Goal: Transaction & Acquisition: Book appointment/travel/reservation

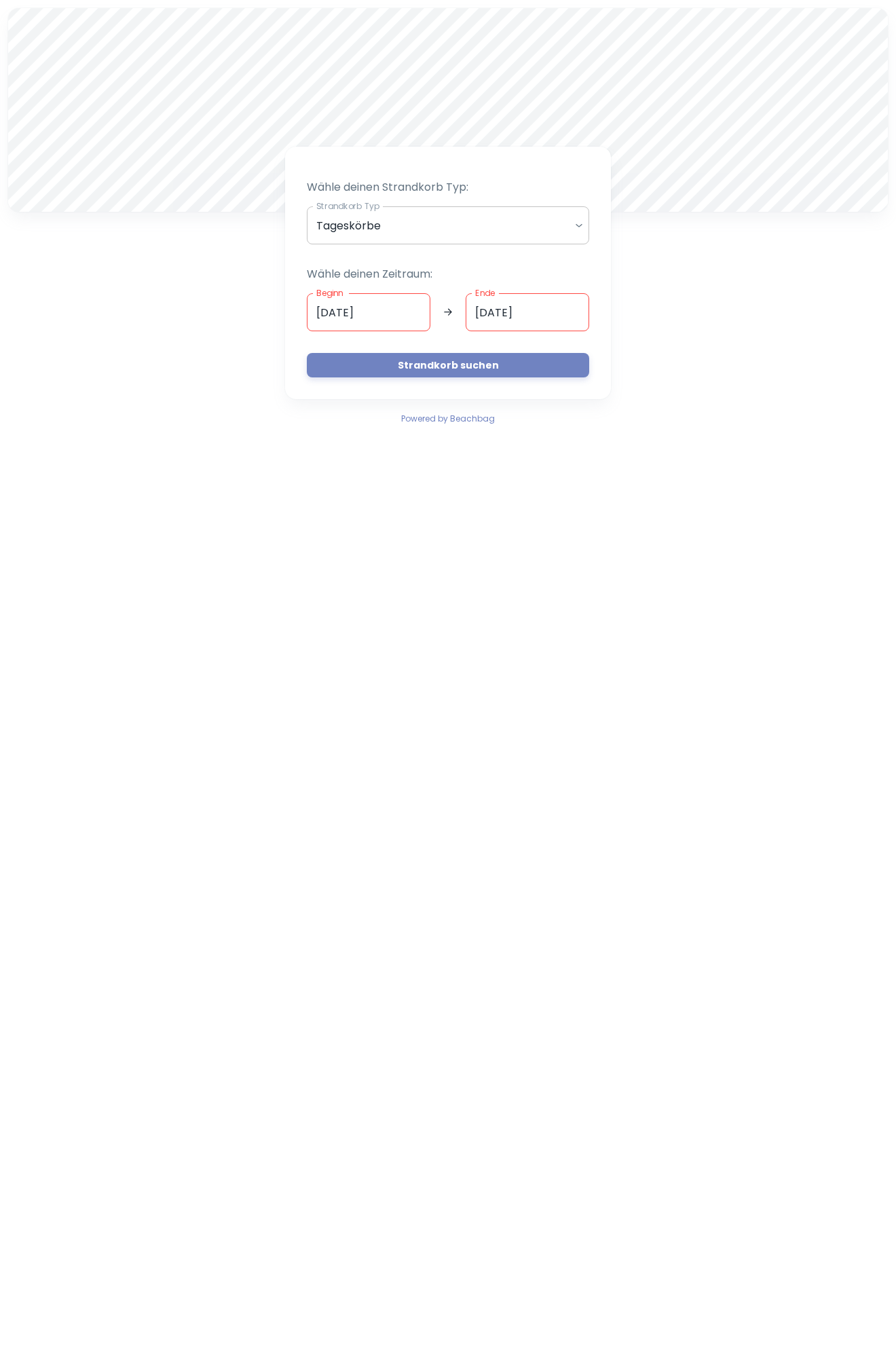
click at [378, 229] on body "A Wähle deinen Strandkorb Typ: Strandkorb Typ Tageskörbe daily Strandkorb Typ W…" at bounding box center [448, 680] width 896 height 1361
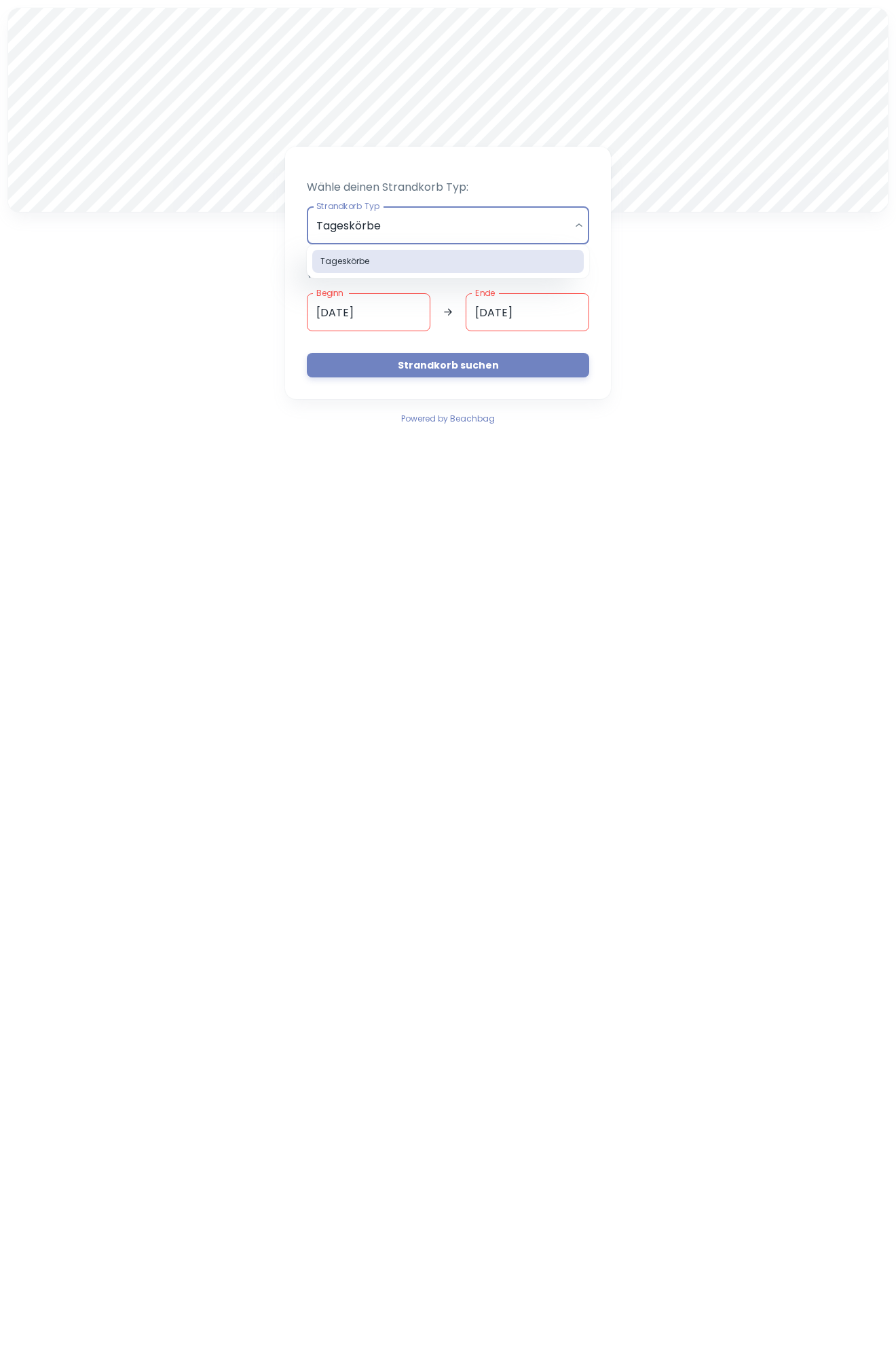
click at [219, 275] on div at bounding box center [448, 680] width 896 height 1361
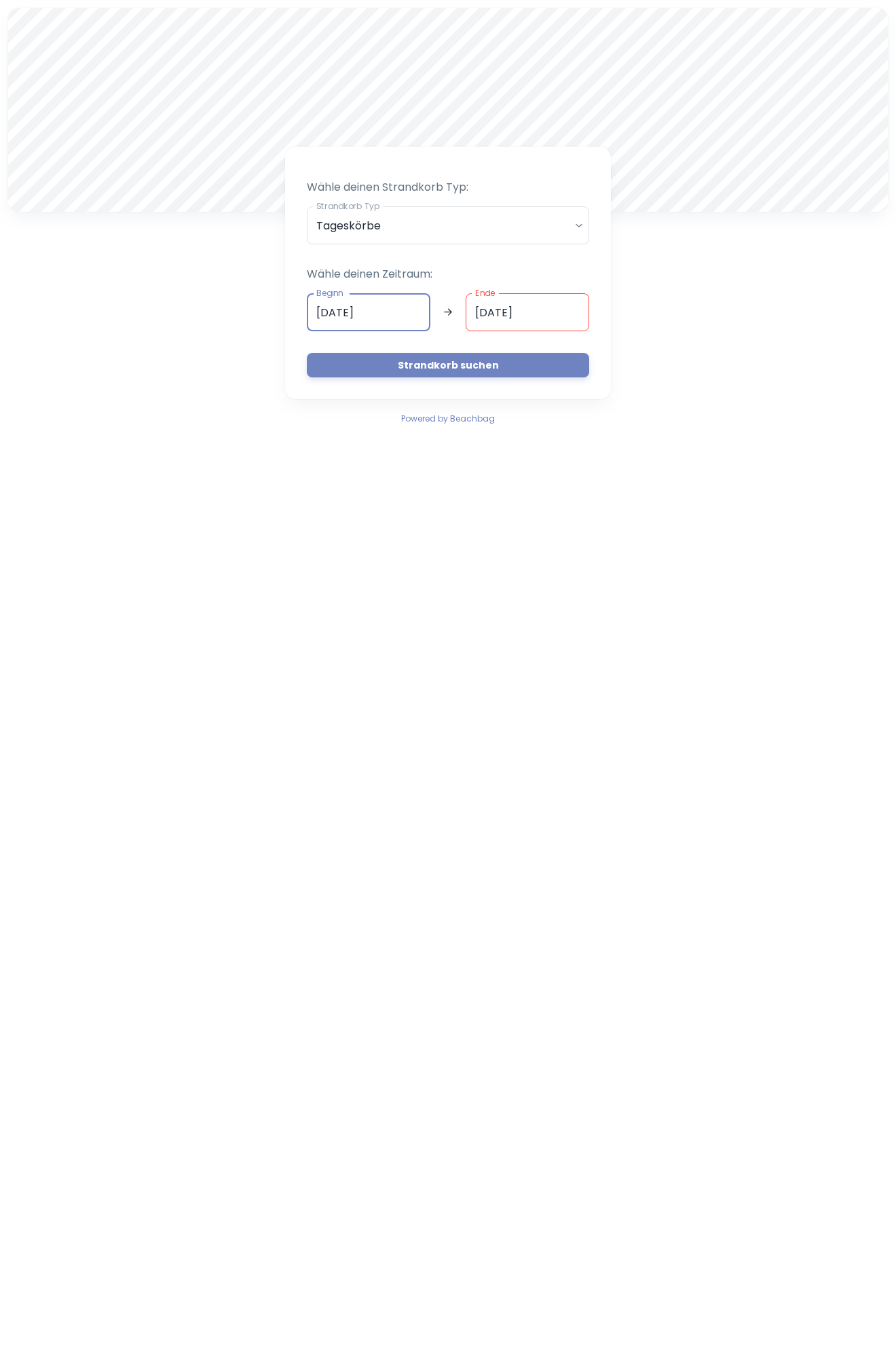
click at [363, 328] on input "[DATE]" at bounding box center [368, 313] width 123 height 38
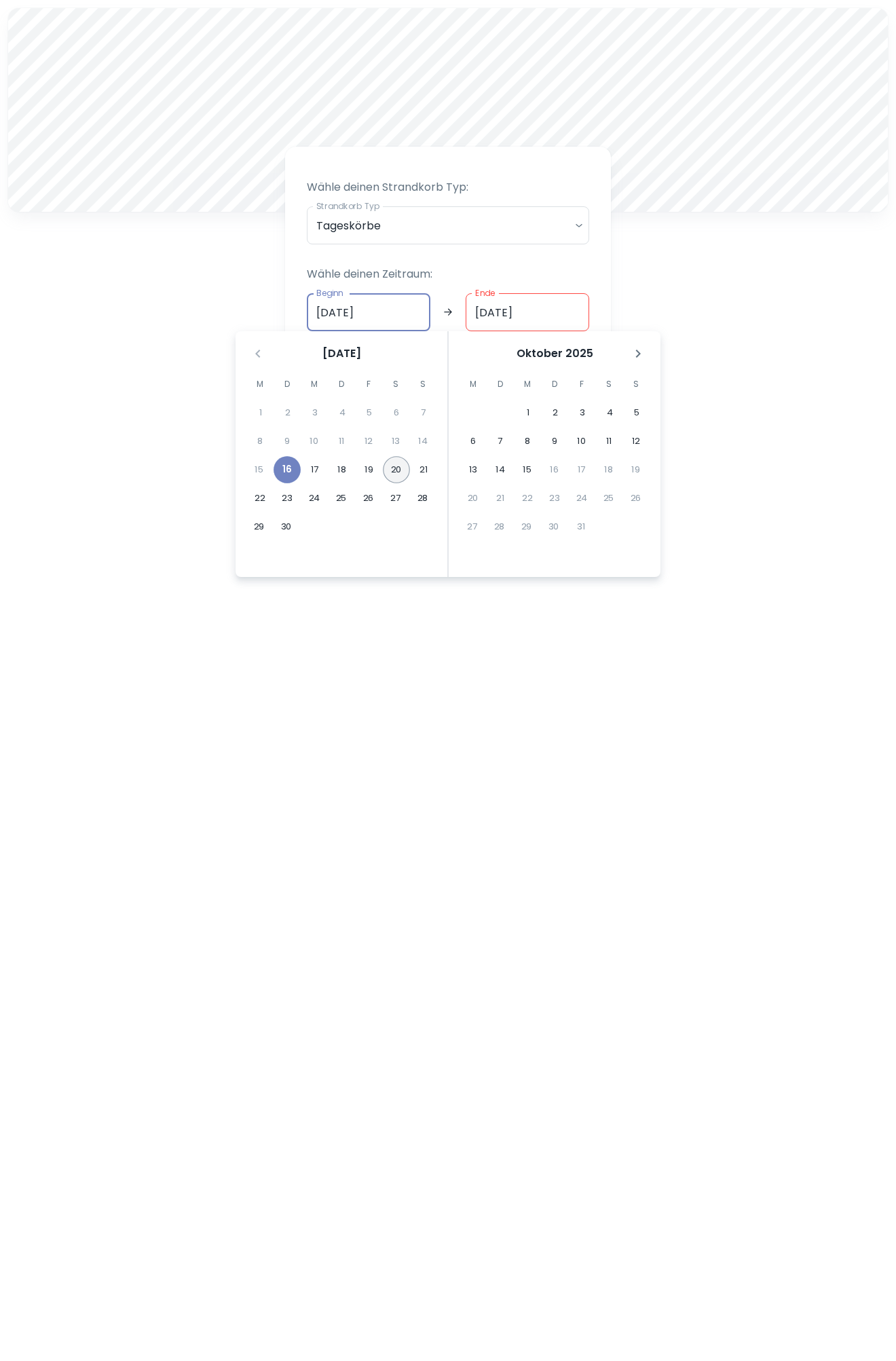
click at [396, 472] on button "20" at bounding box center [395, 469] width 27 height 27
type input "[DATE]"
click at [528, 307] on input "Ende" at bounding box center [527, 313] width 123 height 38
click at [281, 497] on button "23" at bounding box center [287, 497] width 27 height 27
type input "[DATE]"
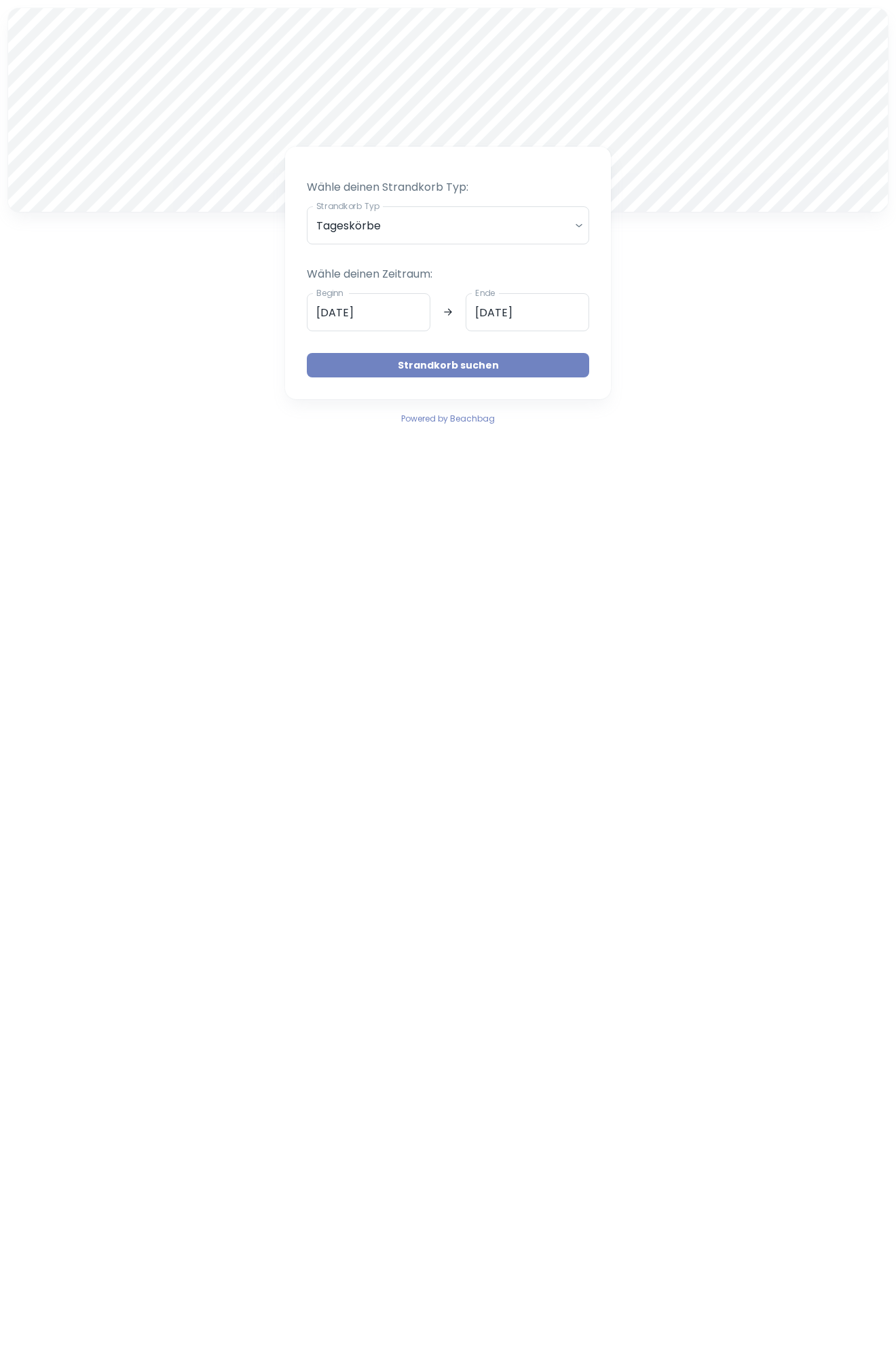
click at [401, 369] on button "Strandkorb suchen" at bounding box center [447, 365] width 282 height 24
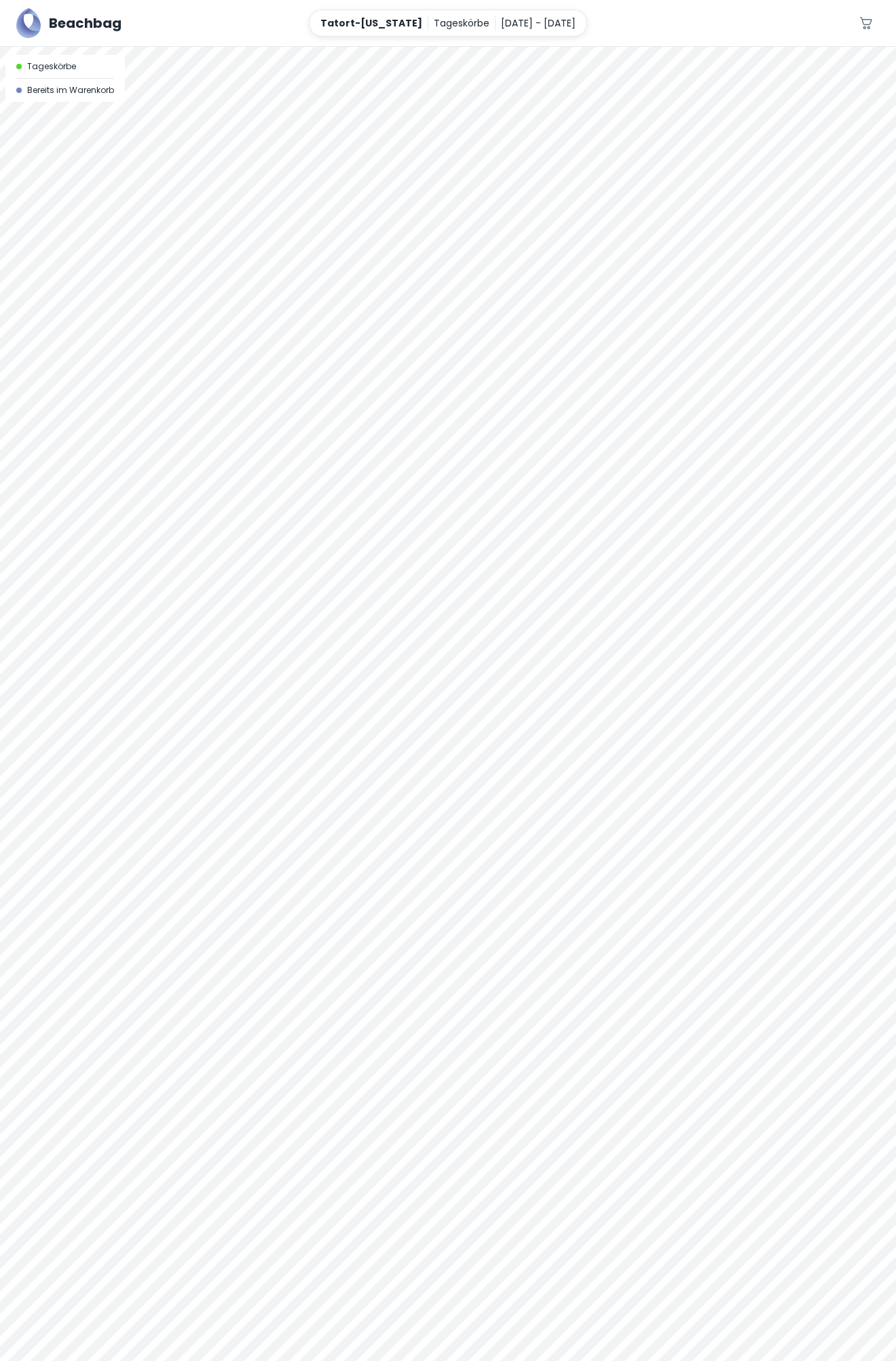
drag, startPoint x: 144, startPoint y: 851, endPoint x: 318, endPoint y: 768, distance: 192.8
click at [318, 768] on div at bounding box center [448, 704] width 896 height 1314
click at [314, 47] on div at bounding box center [448, 47] width 896 height 0
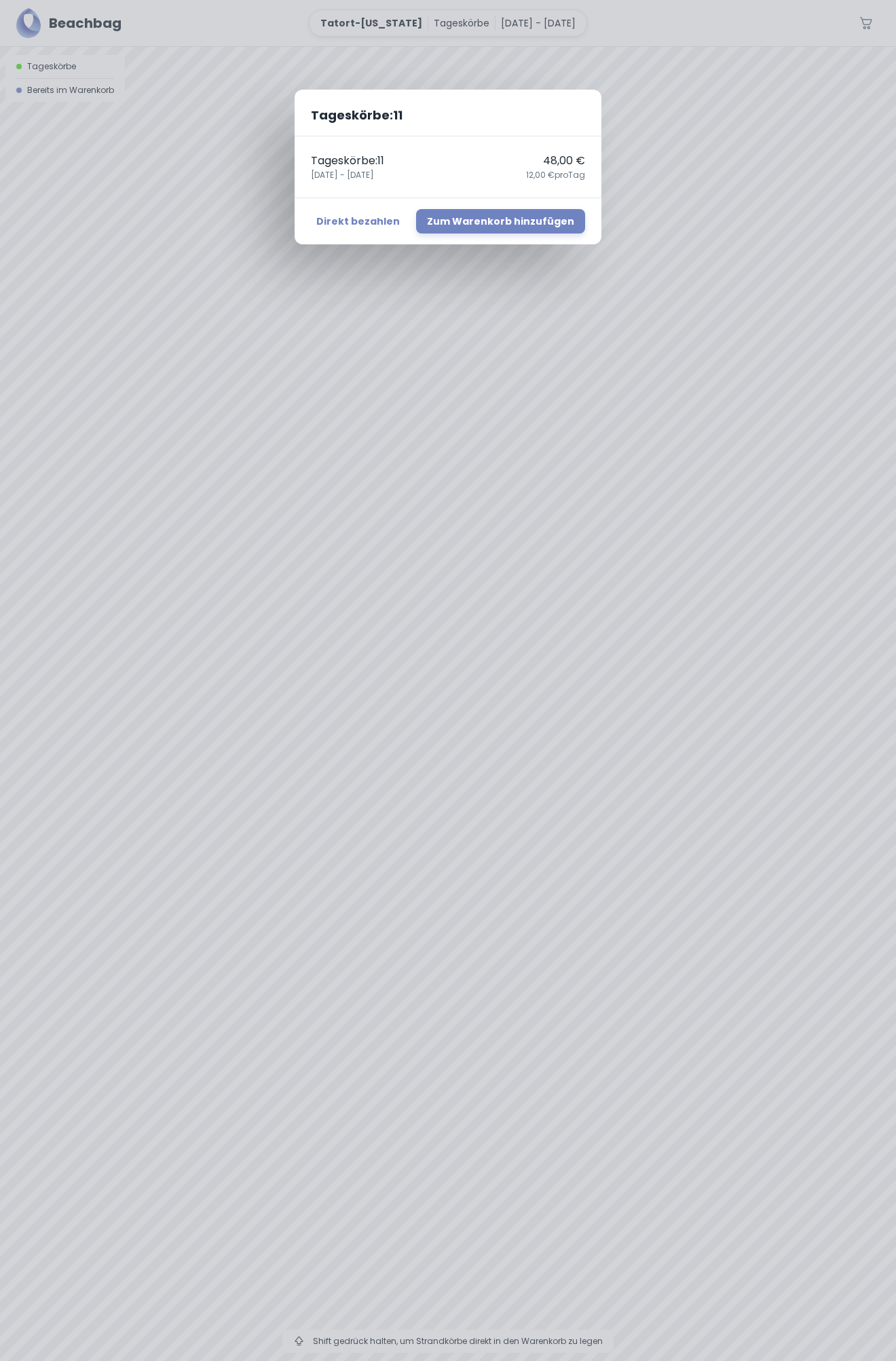
click at [360, 278] on div "Tageskörbe : 11 Tageskörbe : 11 48,00 € [DATE] - [DATE],00 € pro Tag Direkt bez…" at bounding box center [448, 680] width 896 height 1361
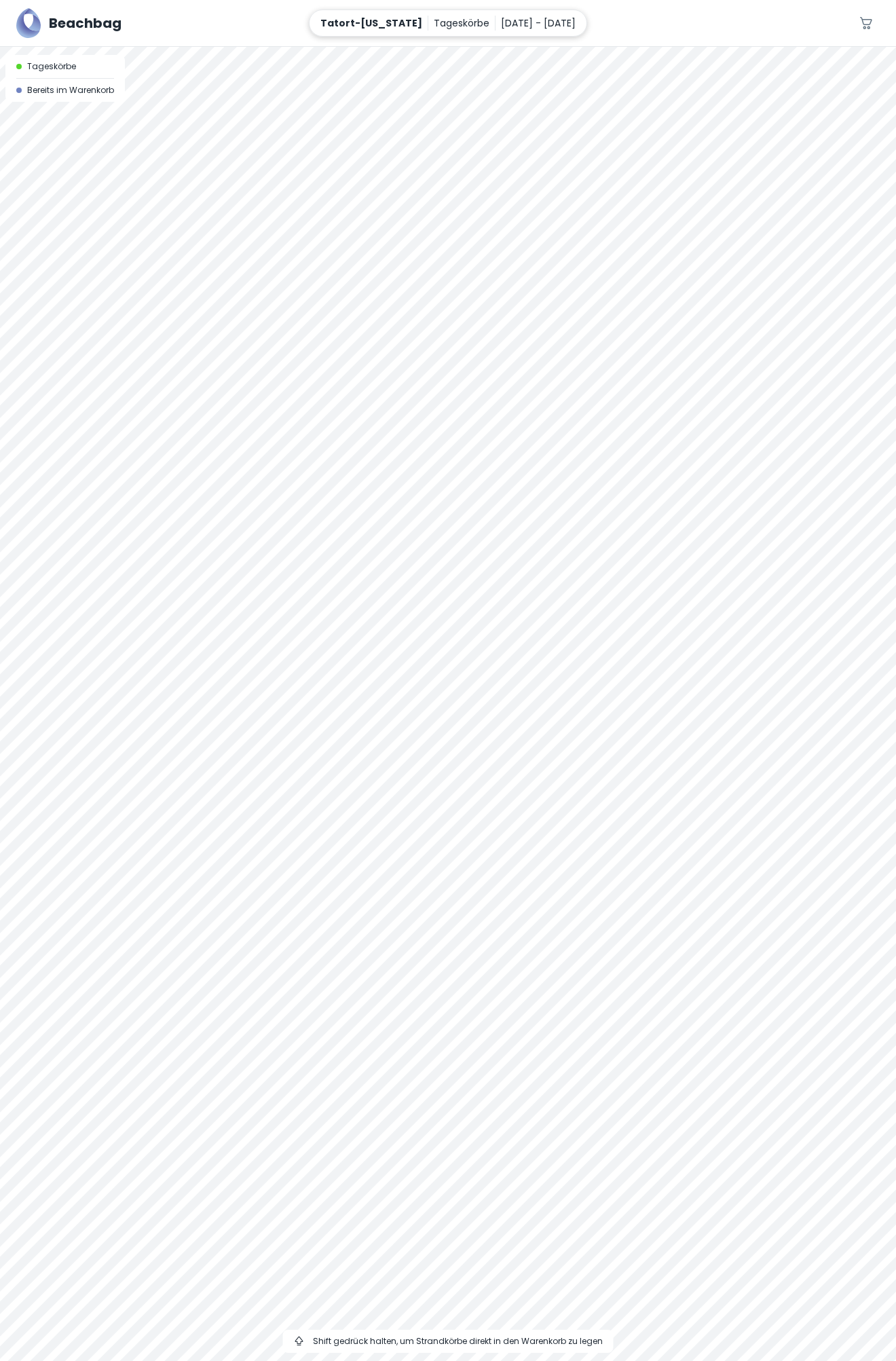
click at [573, 22] on p "[DATE] - [DATE]" at bounding box center [538, 22] width 74 height 15
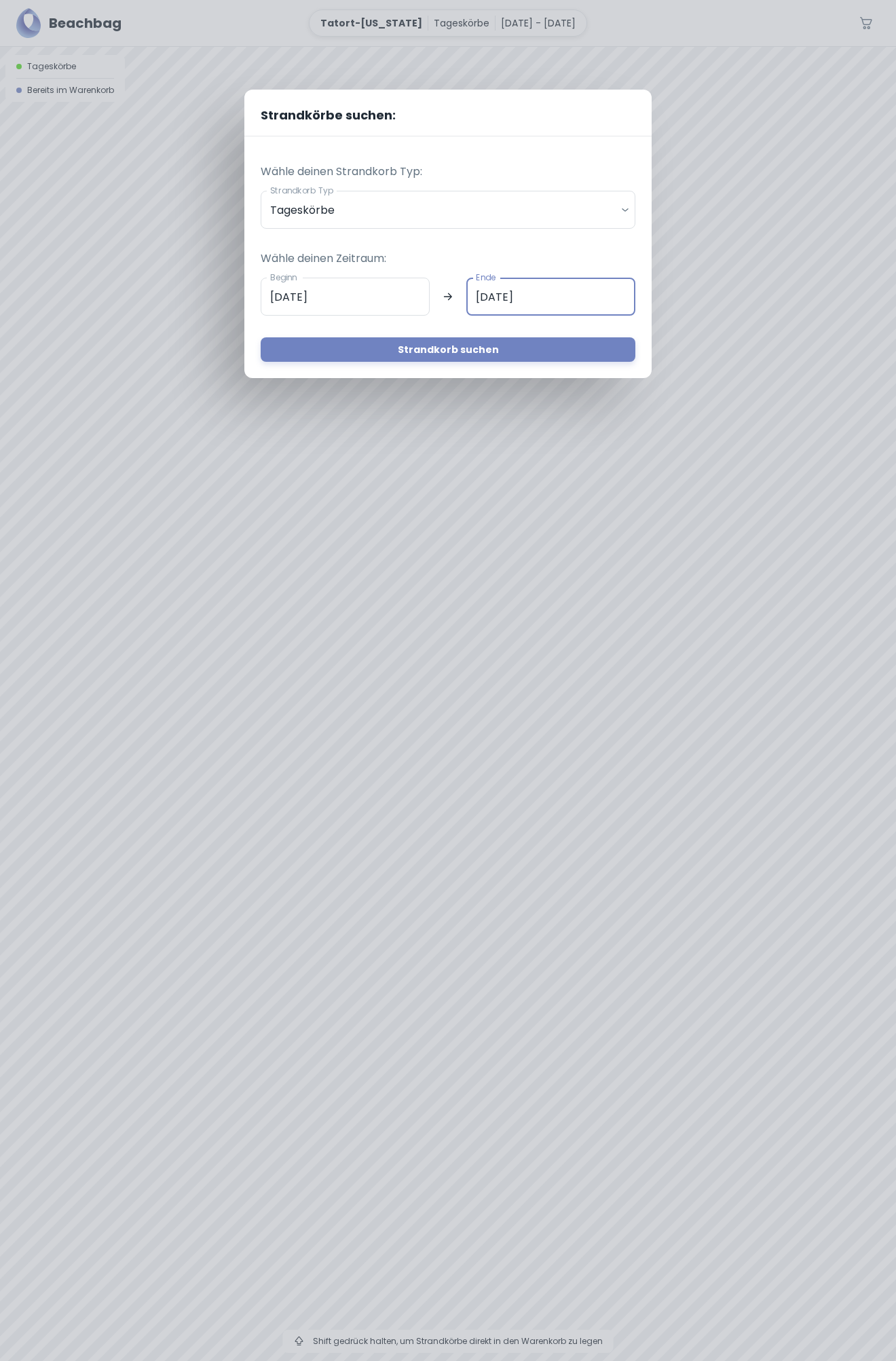
click at [521, 295] on input "[DATE]" at bounding box center [551, 297] width 169 height 38
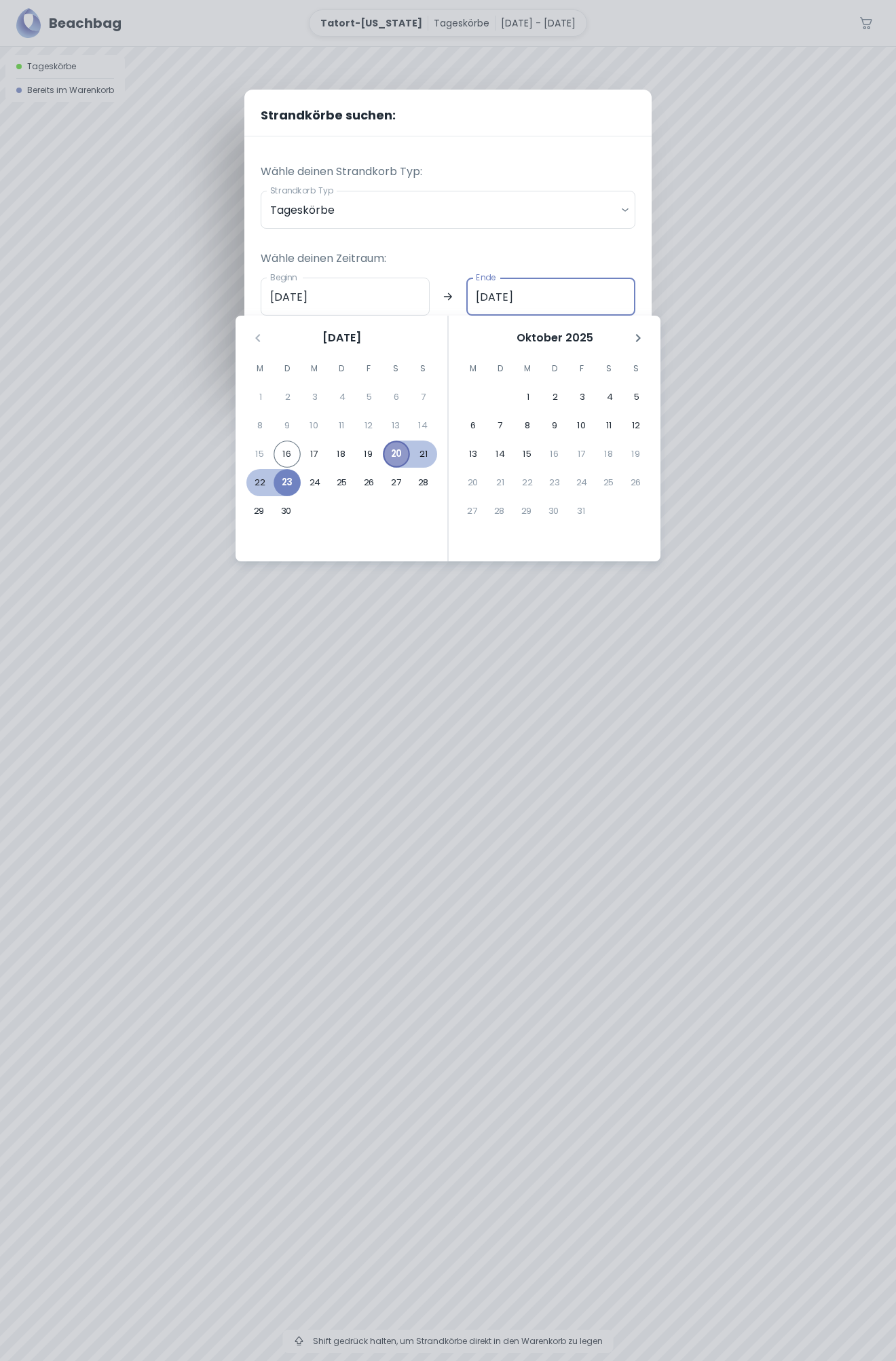
click at [391, 451] on button "20" at bounding box center [395, 453] width 27 height 27
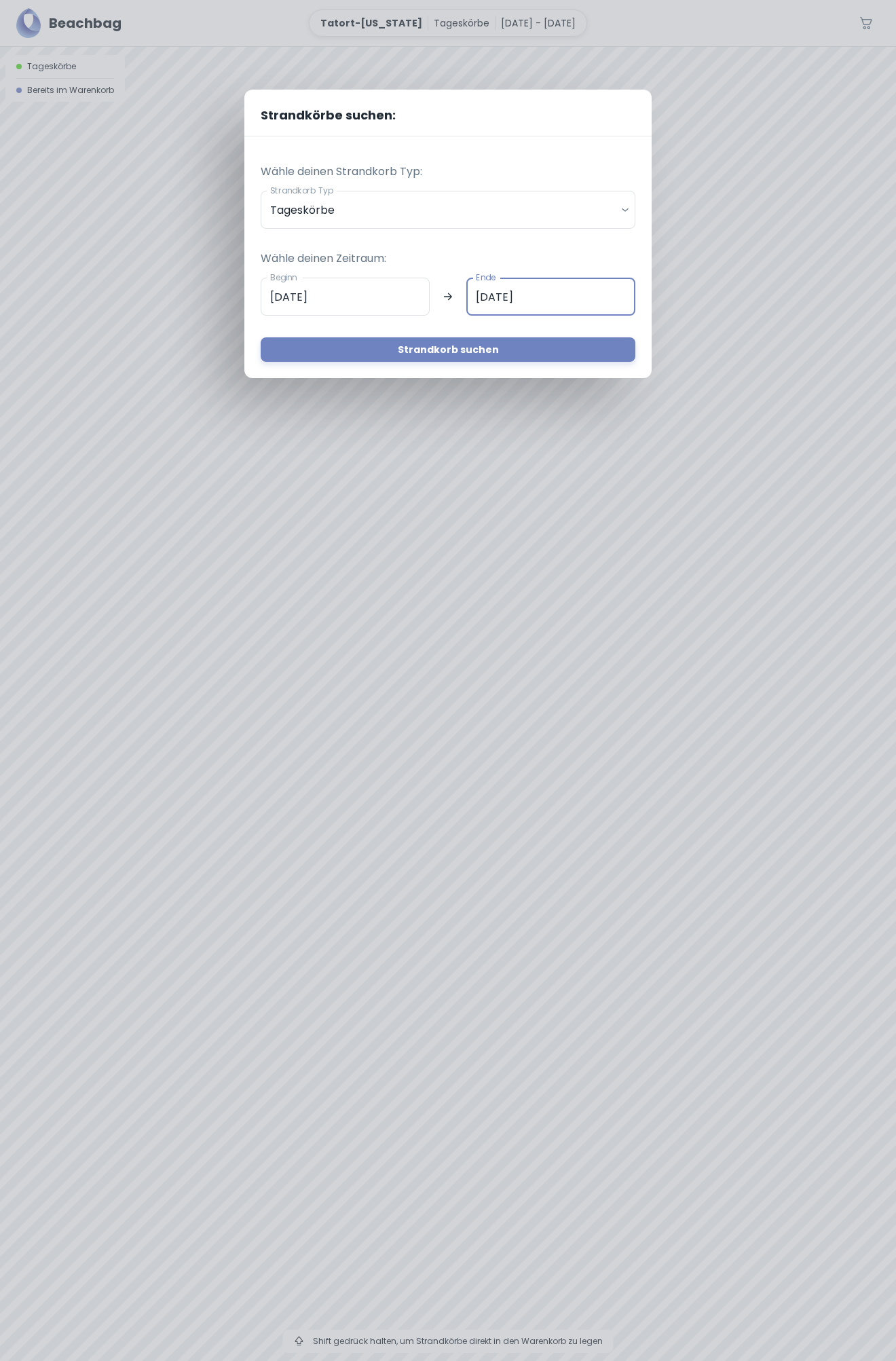
click at [485, 306] on input "[DATE]" at bounding box center [551, 297] width 169 height 38
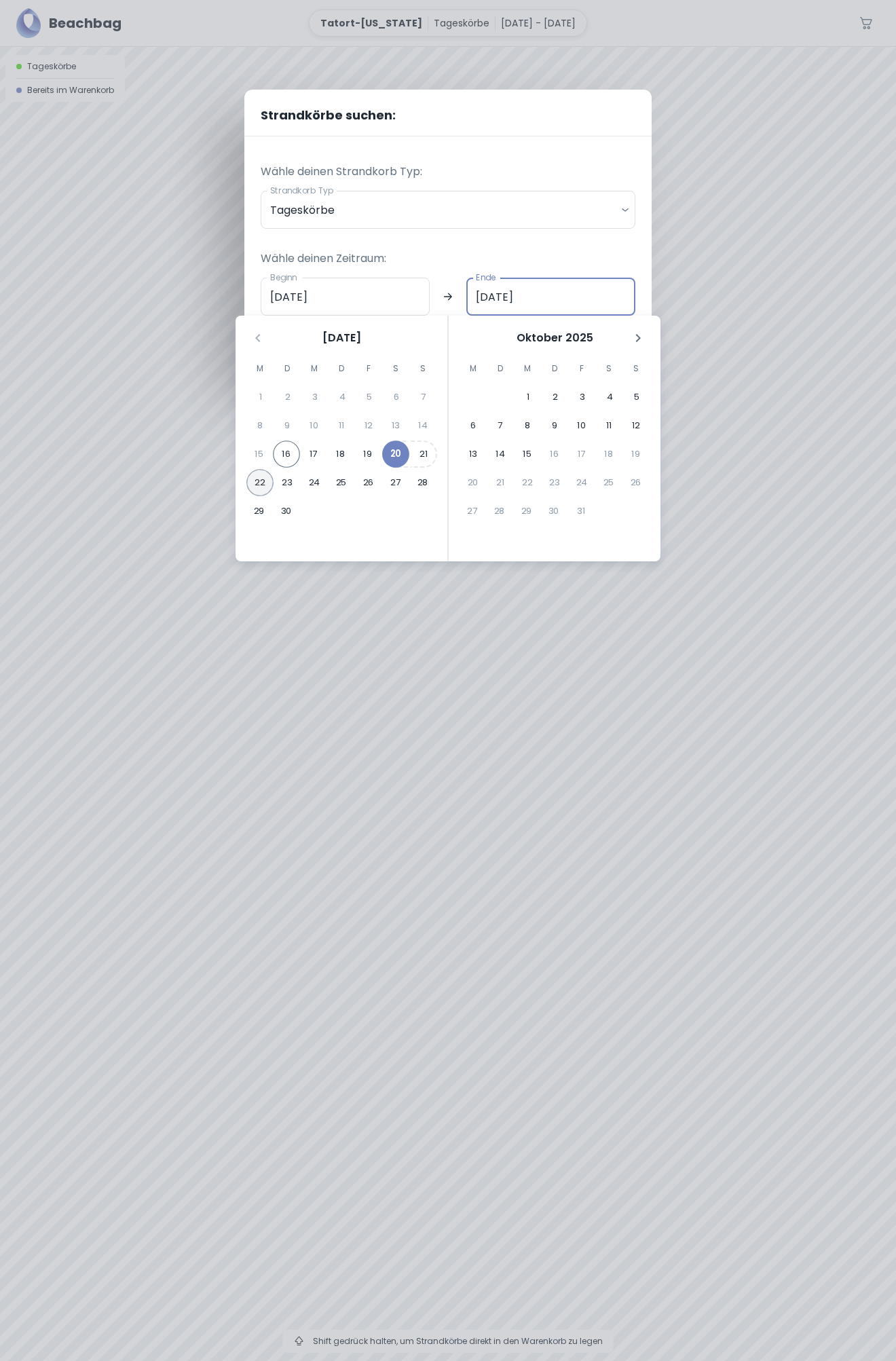
click at [266, 482] on button "22" at bounding box center [259, 482] width 27 height 27
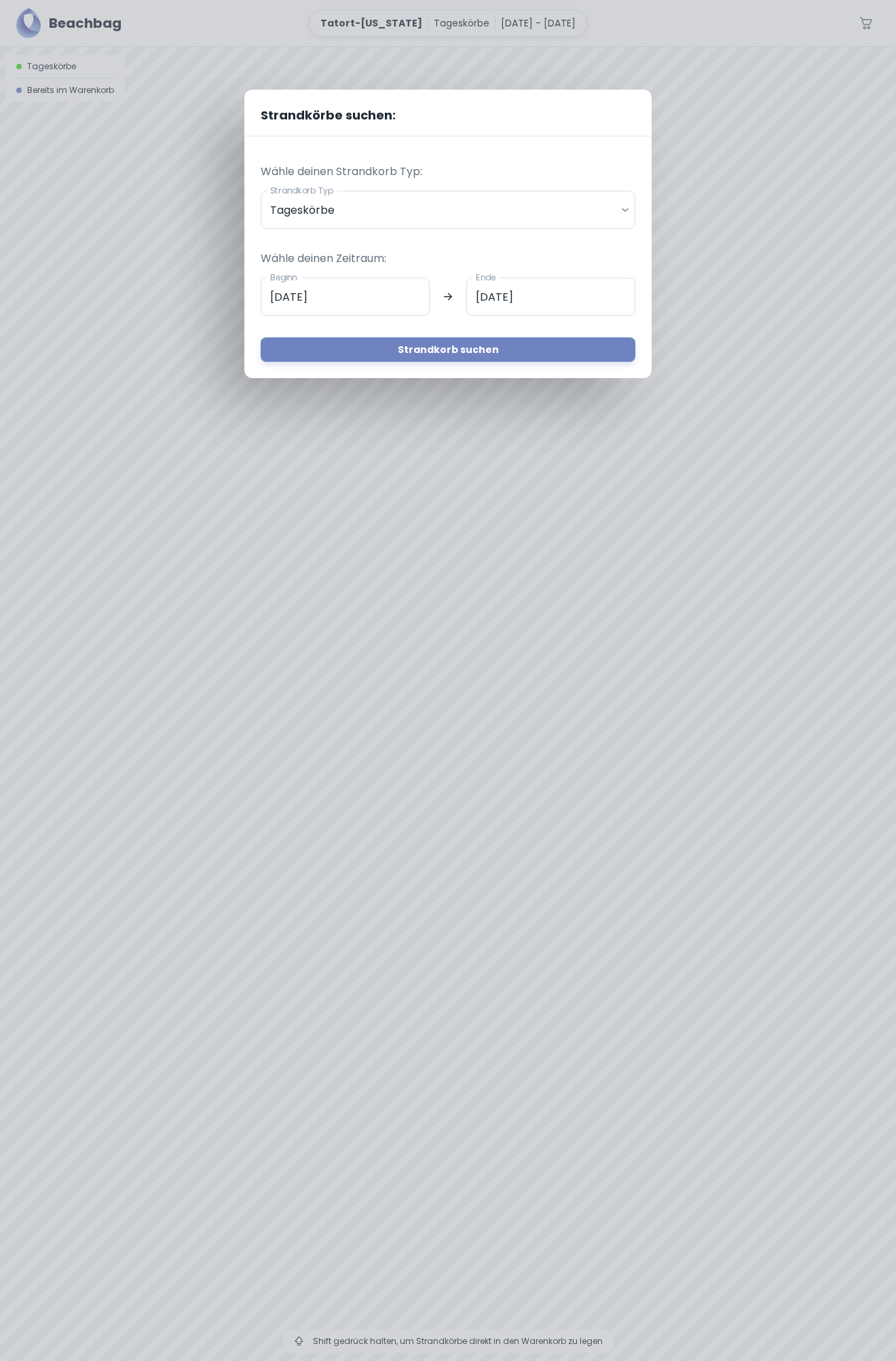
type input "[DATE]"
click at [456, 352] on button "Strandkorb suchen" at bounding box center [448, 350] width 375 height 24
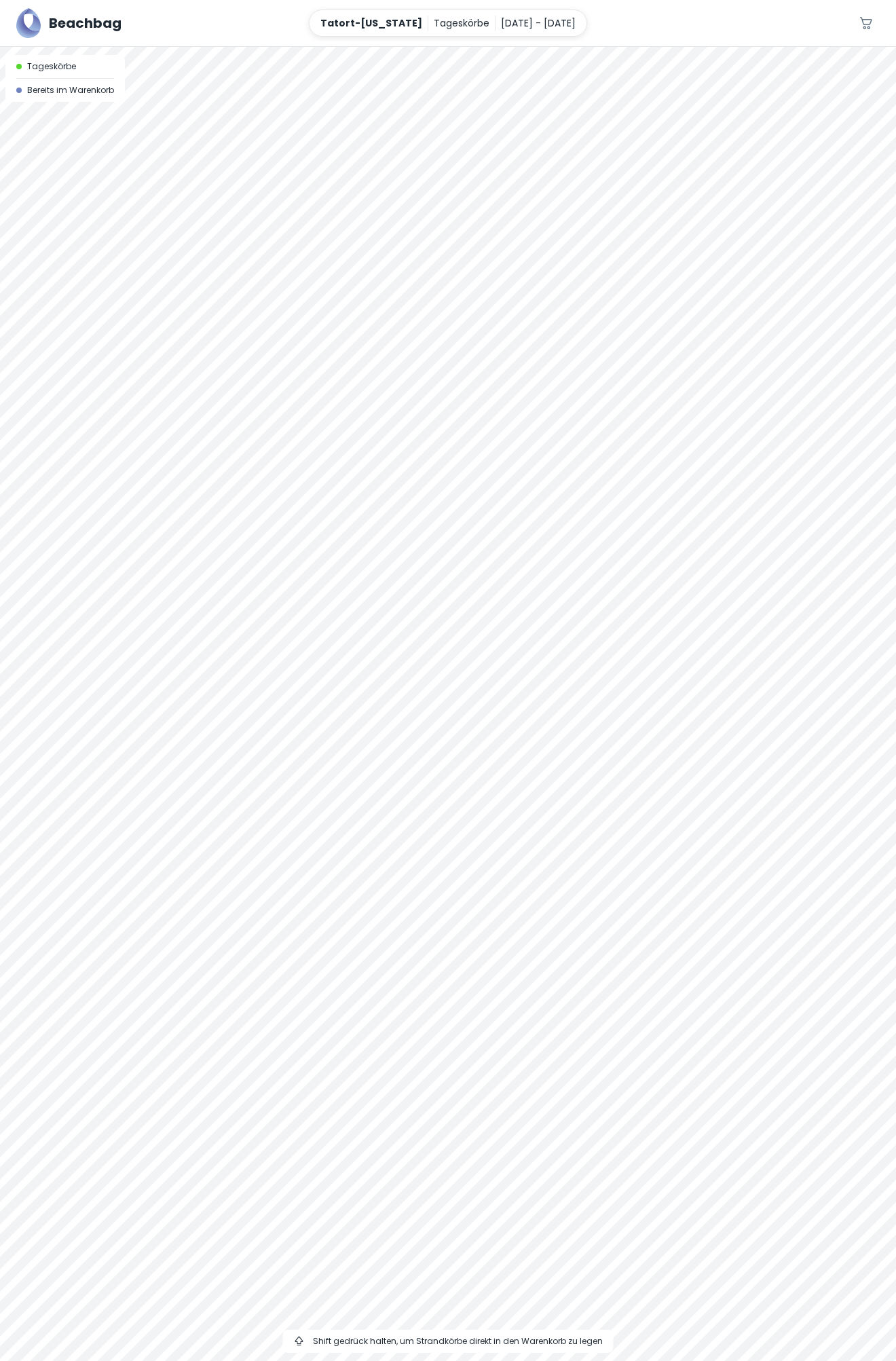
click at [495, 47] on div at bounding box center [448, 47] width 896 height 0
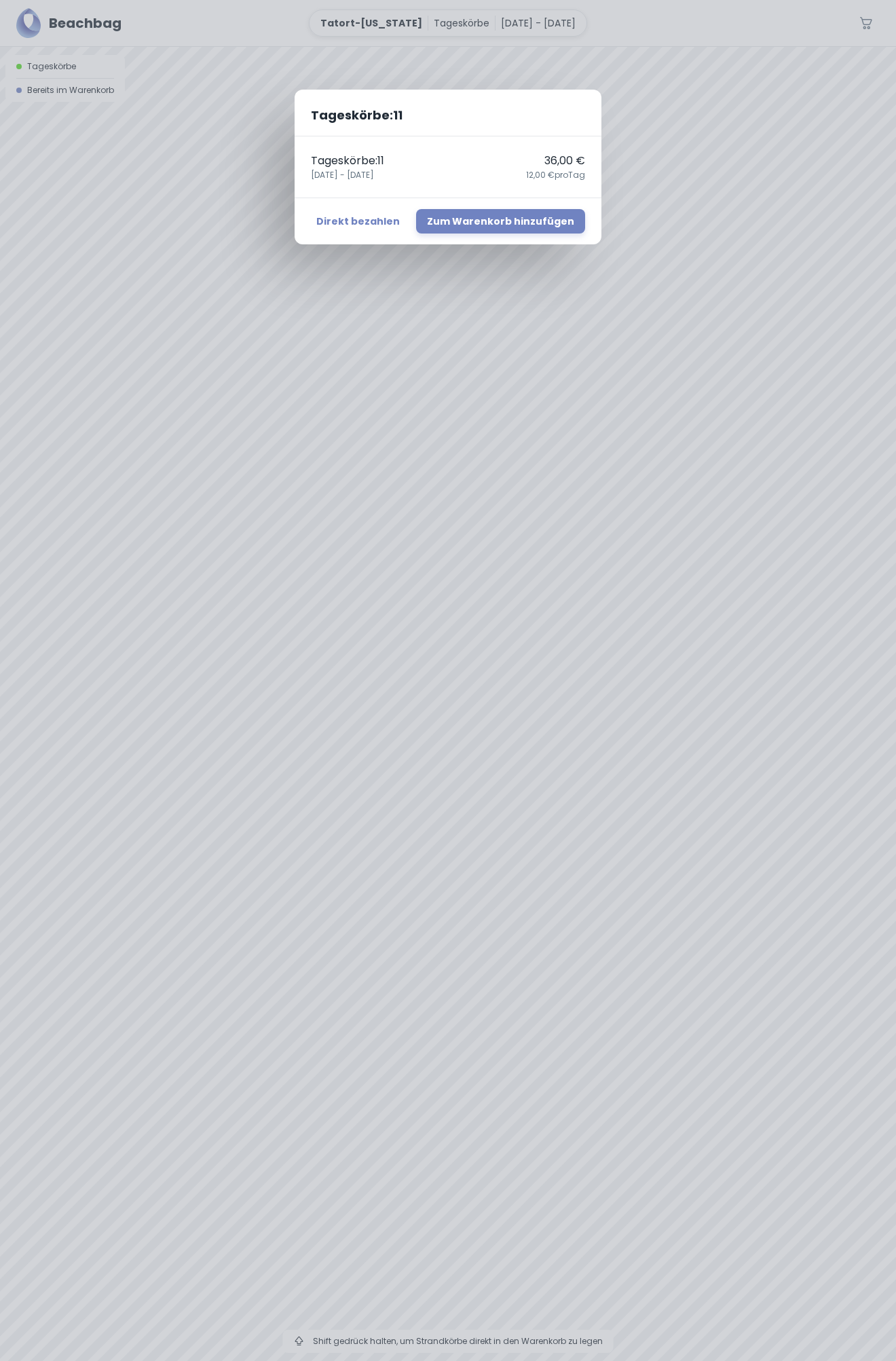
click at [494, 824] on body "Beachbag Tatort-[US_STATE] Tageskörbe [DATE] - [DATE] 0 A Tageskörbe Bereits im…" at bounding box center [448, 680] width 896 height 1361
click at [490, 816] on div "Tageskörbe : 11 Tageskörbe : 11 36,00 € [DATE] - [DATE],00 € pro Tag Direkt bez…" at bounding box center [448, 680] width 896 height 1361
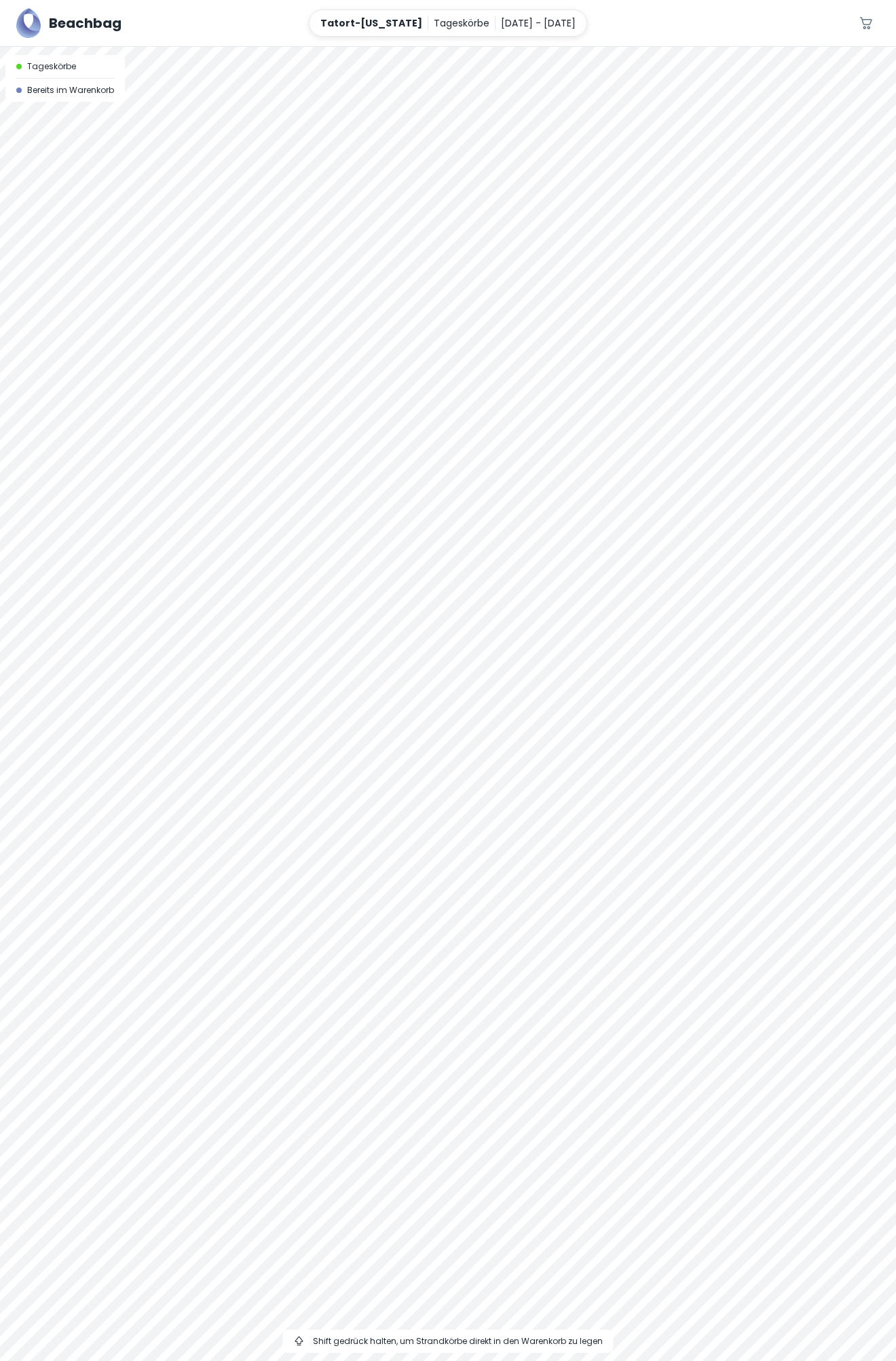
click at [491, 47] on div at bounding box center [448, 47] width 896 height 0
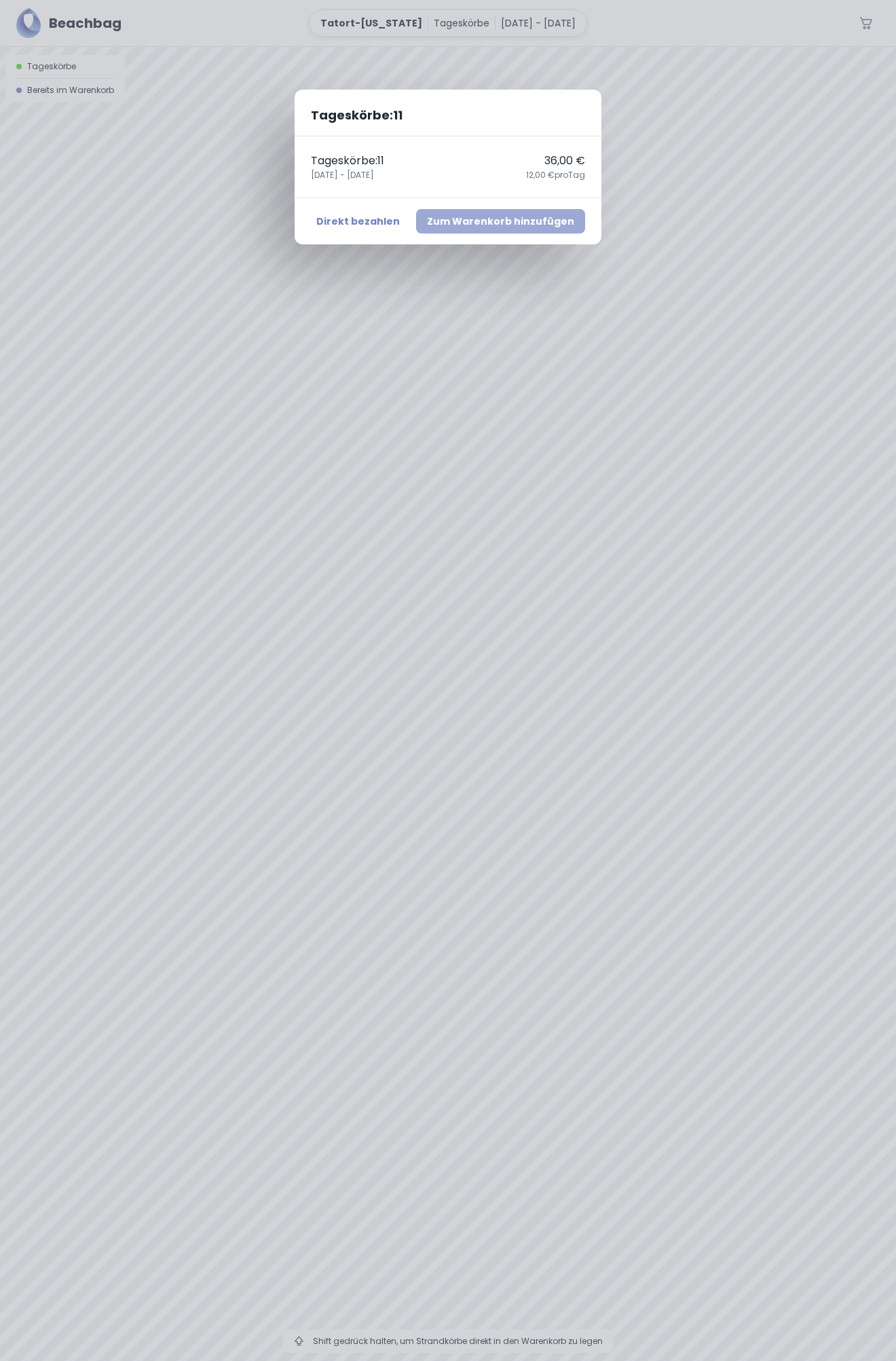
click at [522, 220] on button "Zum Warenkorb hinzufügen" at bounding box center [501, 221] width 169 height 24
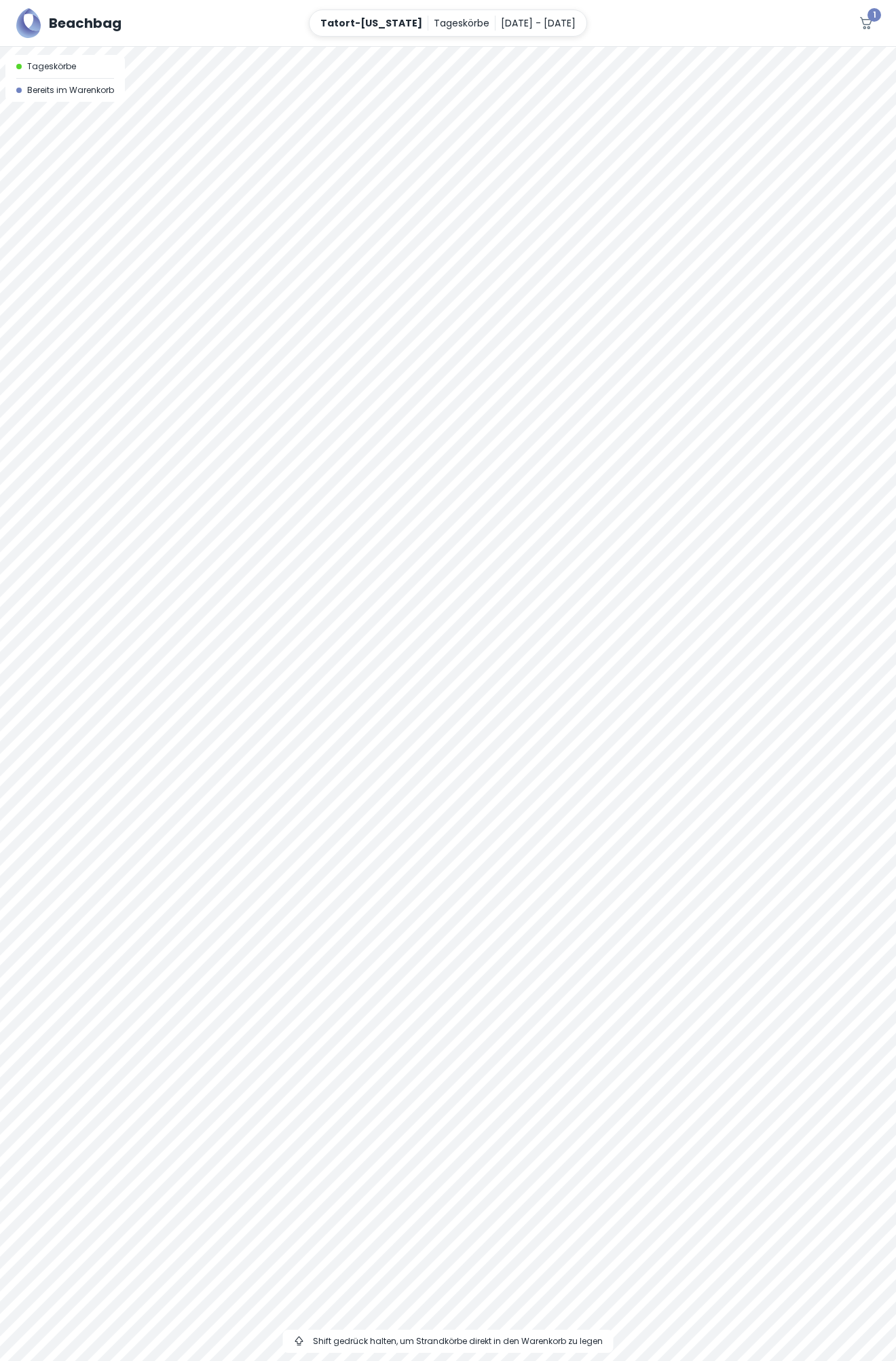
click at [864, 24] on icon "button" at bounding box center [866, 22] width 16 height 16
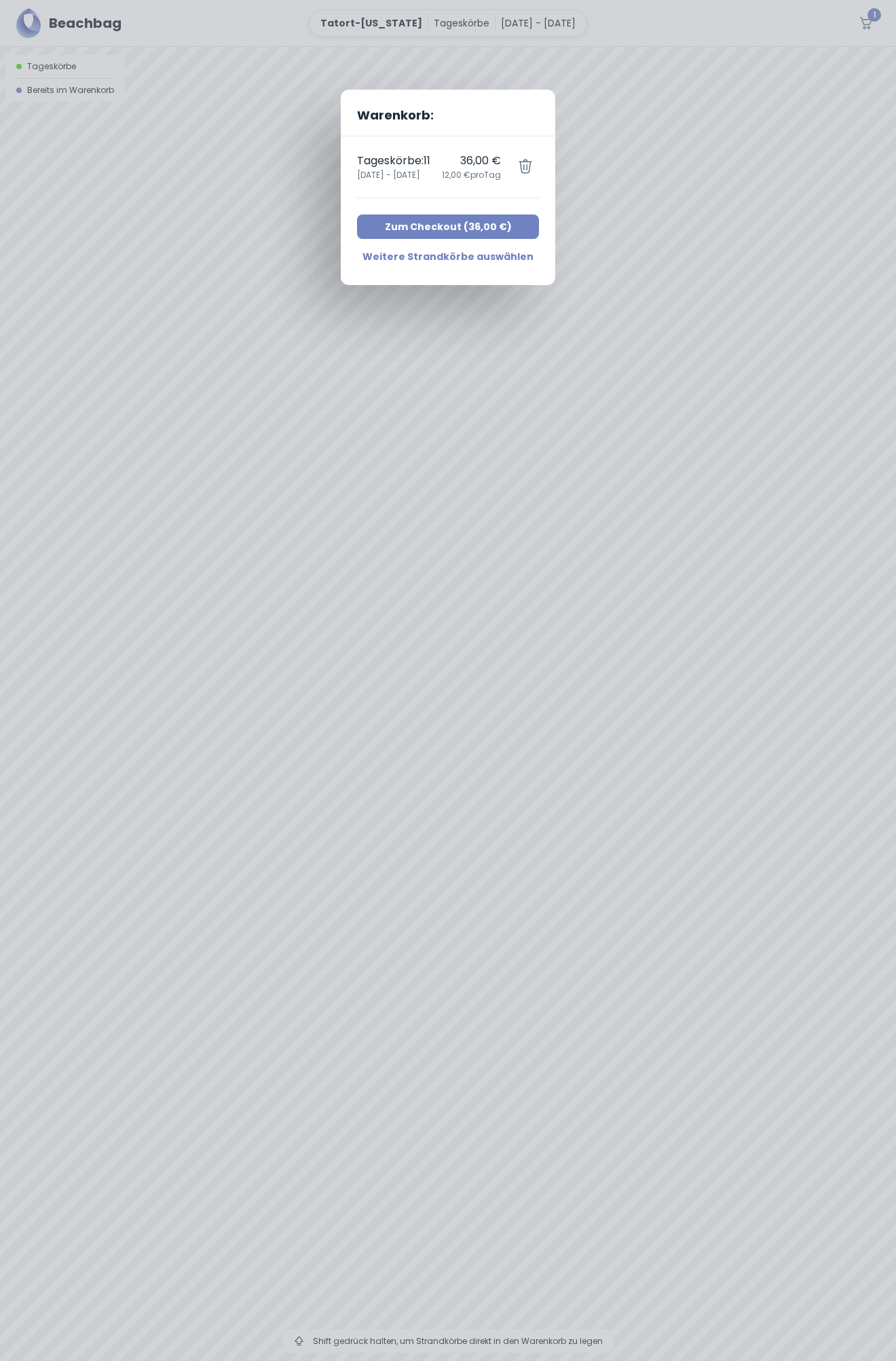
click at [460, 219] on button "Zum Checkout ( 36,00 € )" at bounding box center [448, 226] width 182 height 24
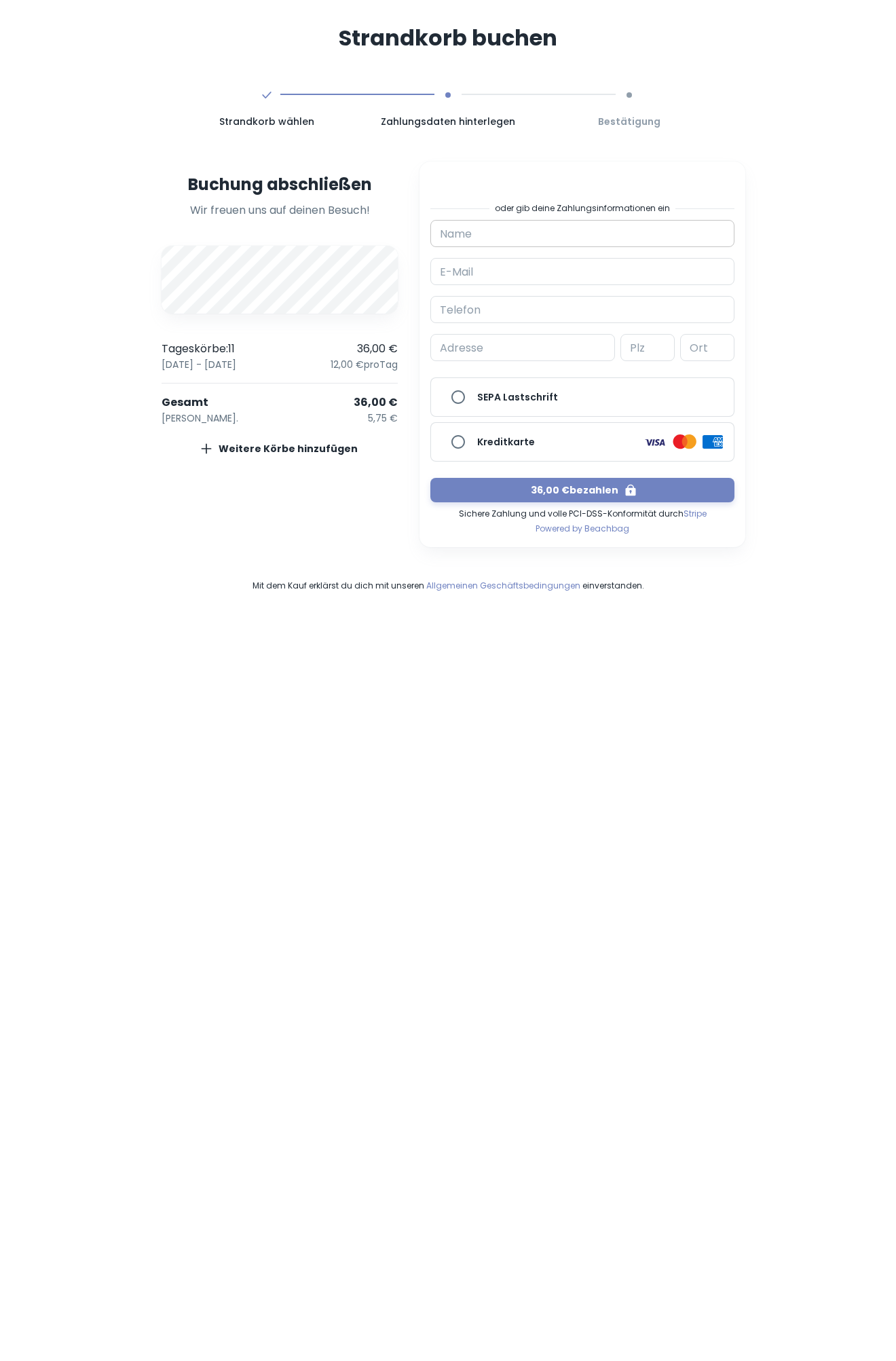
click at [608, 225] on input "Name" at bounding box center [582, 233] width 304 height 27
type input "[PERSON_NAME]"
type input "j"
click at [597, 280] on input "E-Mail" at bounding box center [582, 271] width 304 height 27
type input "[PERSON_NAME][EMAIL_ADDRESS][DOMAIN_NAME]"
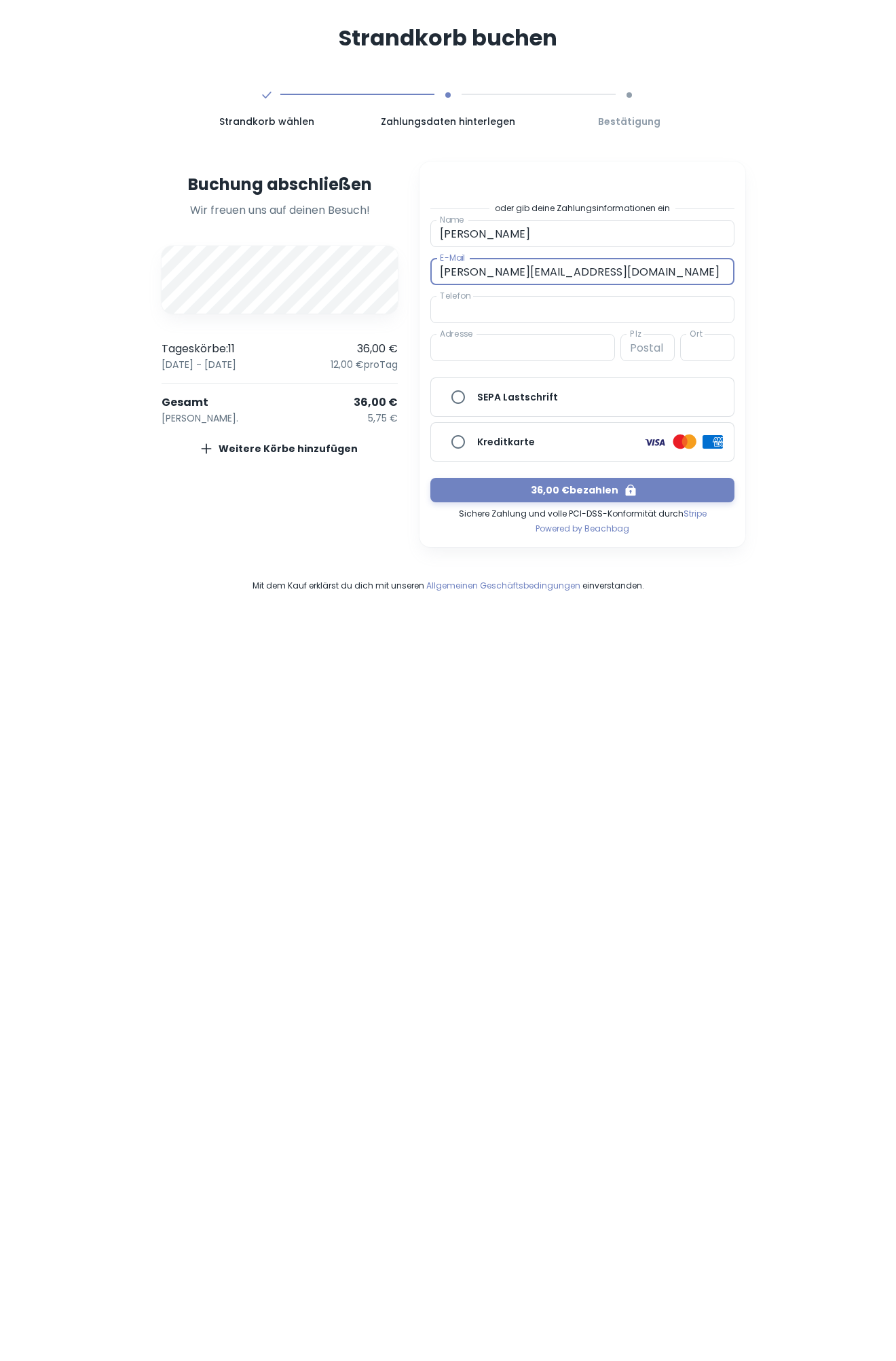
type input "017663852229"
type input "[STREET_ADDRESS]"
type input "20146"
type input "[GEOGRAPHIC_DATA]"
click at [463, 402] on input "SEPA Lastschrift" at bounding box center [457, 396] width 27 height 27
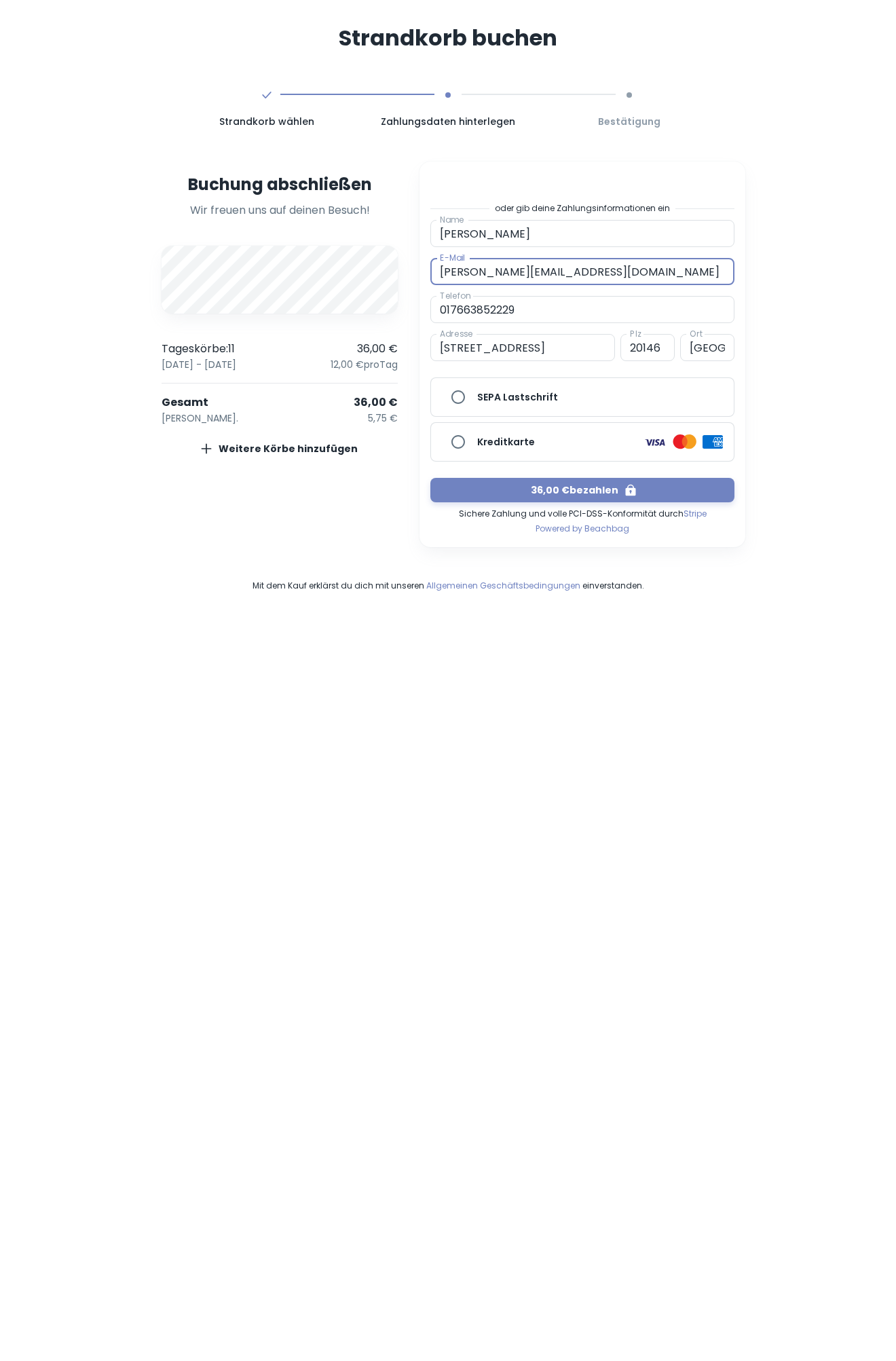
radio input "true"
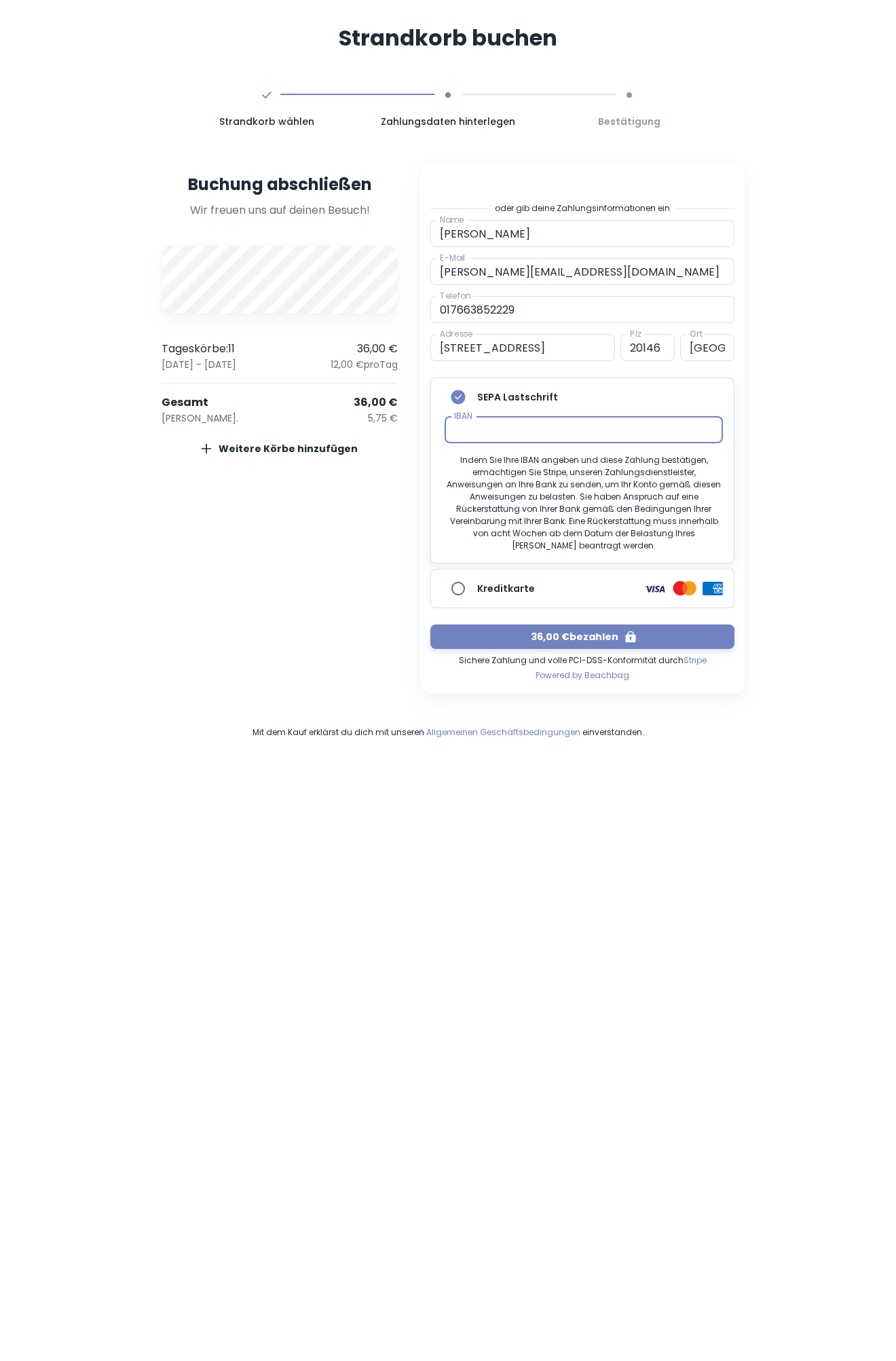
click at [763, 475] on div "Strandkorb buchen Strandkorb wählen Zahlungsdaten hinterlegen Bestätigung Buchu…" at bounding box center [448, 380] width 896 height 761
click at [501, 624] on button "36,00 € bezahlen" at bounding box center [582, 636] width 304 height 24
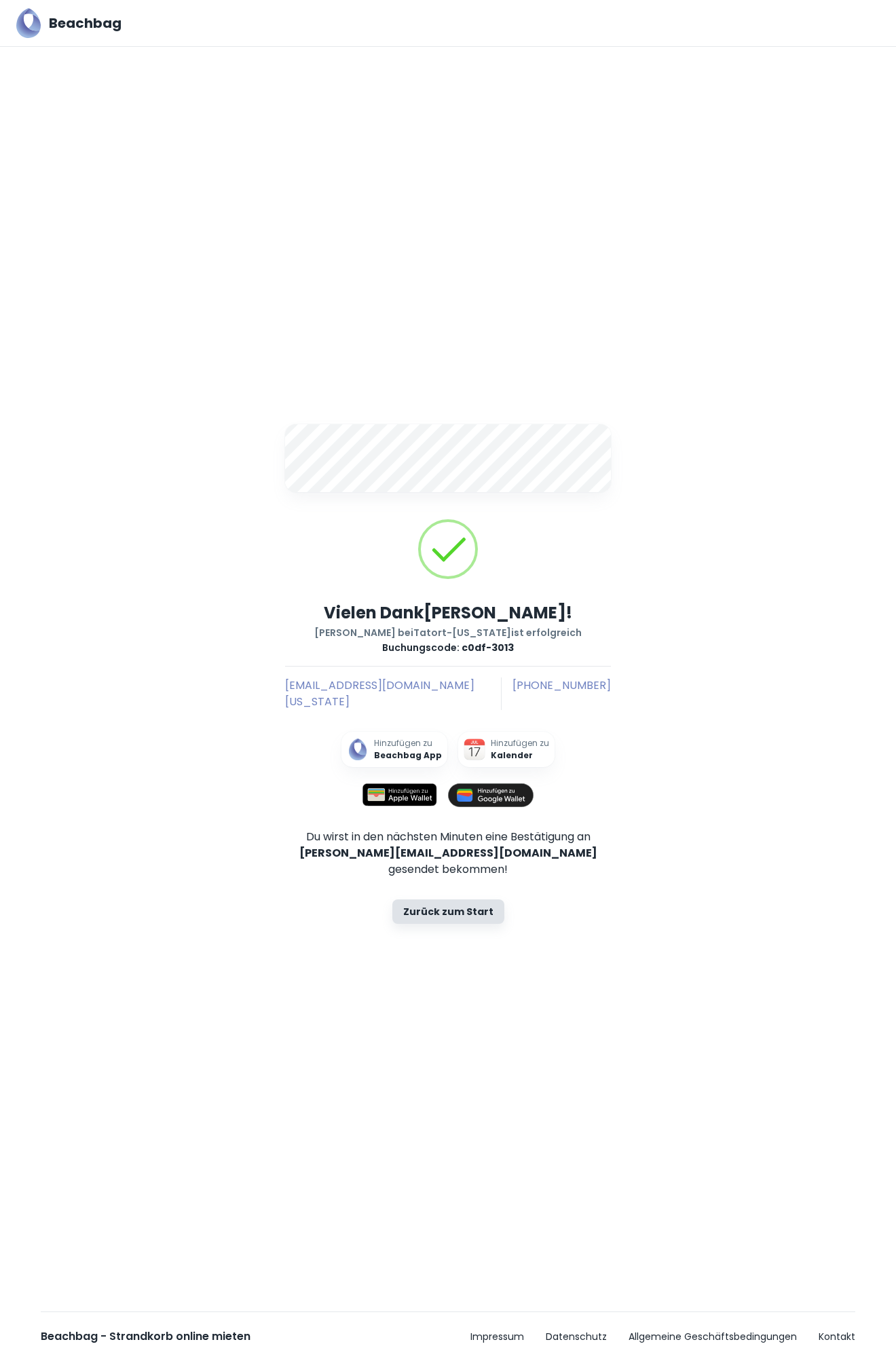
click at [393, 790] on img at bounding box center [400, 795] width 74 height 24
